Goal: Task Accomplishment & Management: Use online tool/utility

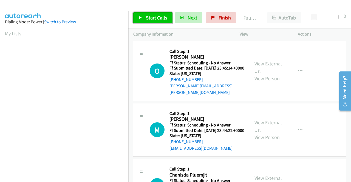
click at [153, 20] on span "Start Calls" at bounding box center [156, 18] width 21 height 6
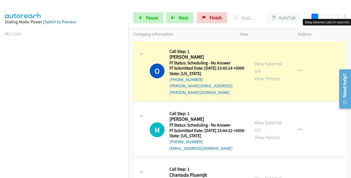
drag, startPoint x: 313, startPoint y: 14, endPoint x: 351, endPoint y: 18, distance: 38.1
click at [351, 18] on div "Start Calls Pause Next Finish Dialing Olga Krasilnikov AutoTab AutoTab 1" at bounding box center [239, 17] width 223 height 21
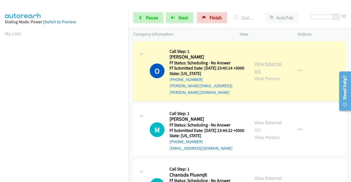
click at [266, 63] on link "View External Url" at bounding box center [268, 68] width 27 height 14
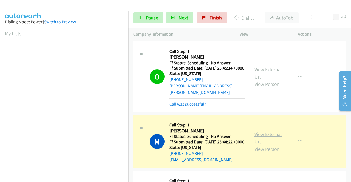
click at [261, 136] on link "View External Url" at bounding box center [268, 138] width 27 height 14
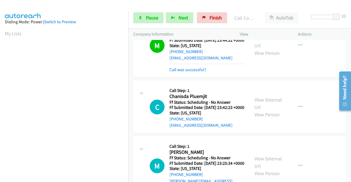
scroll to position [110, 0]
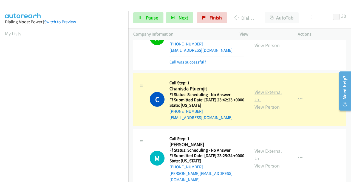
click at [257, 98] on link "View External Url" at bounding box center [268, 96] width 27 height 14
click at [269, 101] on link "View External Url" at bounding box center [268, 96] width 27 height 14
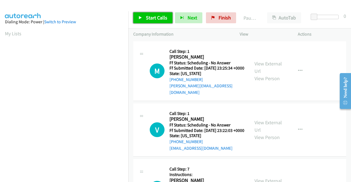
click at [152, 19] on span "Start Calls" at bounding box center [156, 18] width 21 height 6
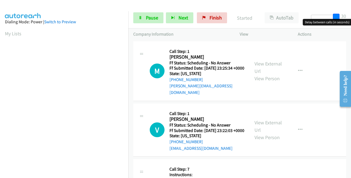
drag, startPoint x: 315, startPoint y: 17, endPoint x: 340, endPoint y: 15, distance: 25.0
click at [344, 16] on div "Start Calls Pause Next Finish Started AutoTab AutoTab 30" at bounding box center [239, 17] width 223 height 21
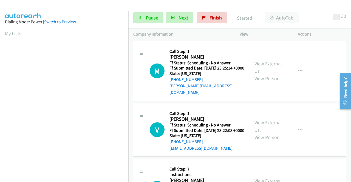
click at [258, 63] on link "View External Url" at bounding box center [268, 68] width 27 height 14
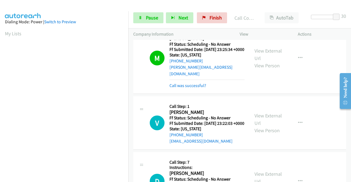
scroll to position [27, 0]
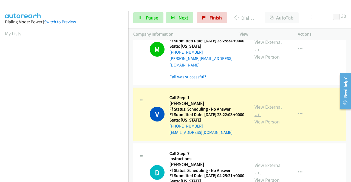
click at [264, 107] on link "View External Url" at bounding box center [268, 111] width 27 height 14
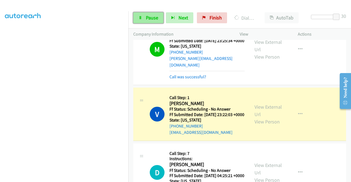
click at [150, 17] on span "Pause" at bounding box center [152, 18] width 12 height 6
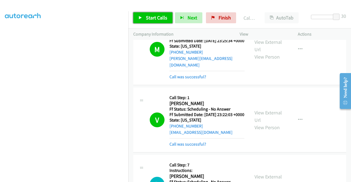
click at [160, 16] on span "Start Calls" at bounding box center [156, 18] width 21 height 6
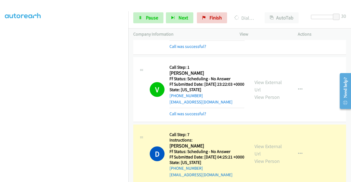
scroll to position [82, 0]
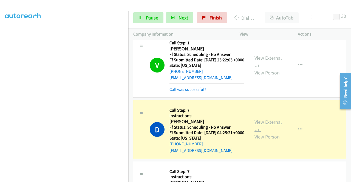
click at [274, 130] on link "View External Url" at bounding box center [268, 126] width 27 height 14
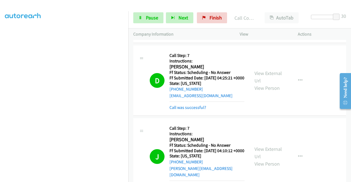
scroll to position [192, 0]
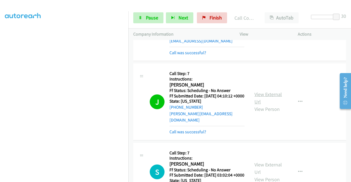
click at [271, 102] on link "View External Url" at bounding box center [268, 98] width 27 height 14
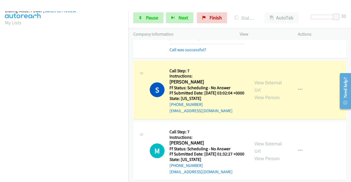
scroll to position [121, 0]
click at [148, 25] on div "Start Calls Pause Next Finish Dialing Salina Cobos AutoTab AutoTab 30" at bounding box center [239, 17] width 223 height 21
click at [147, 19] on span "Pause" at bounding box center [152, 18] width 12 height 6
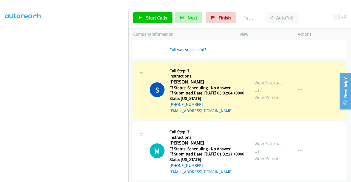
click at [263, 93] on link "View External Url" at bounding box center [268, 87] width 27 height 14
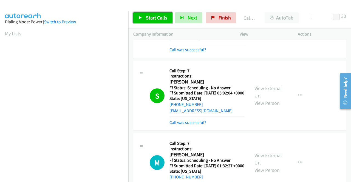
click at [145, 14] on link "Start Calls" at bounding box center [152, 17] width 39 height 11
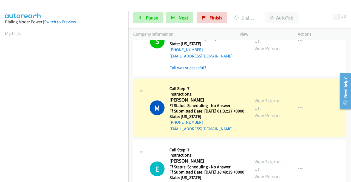
scroll to position [125, 0]
click at [257, 111] on link "View External Url" at bounding box center [268, 105] width 27 height 14
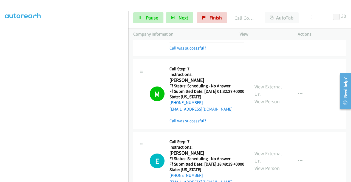
scroll to position [384, 0]
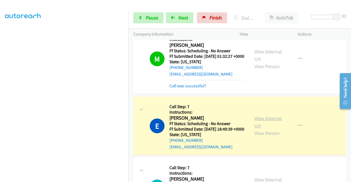
click at [264, 129] on link "View External Url" at bounding box center [268, 122] width 27 height 14
click at [154, 17] on span "Pause" at bounding box center [152, 18] width 12 height 6
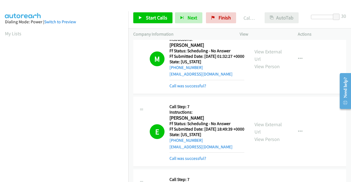
scroll to position [125, 0]
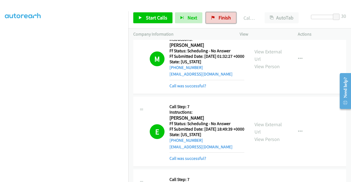
drag, startPoint x: 210, startPoint y: 20, endPoint x: 206, endPoint y: 24, distance: 5.8
click at [210, 20] on link "Finish" at bounding box center [221, 17] width 30 height 11
